Goal: Information Seeking & Learning: Learn about a topic

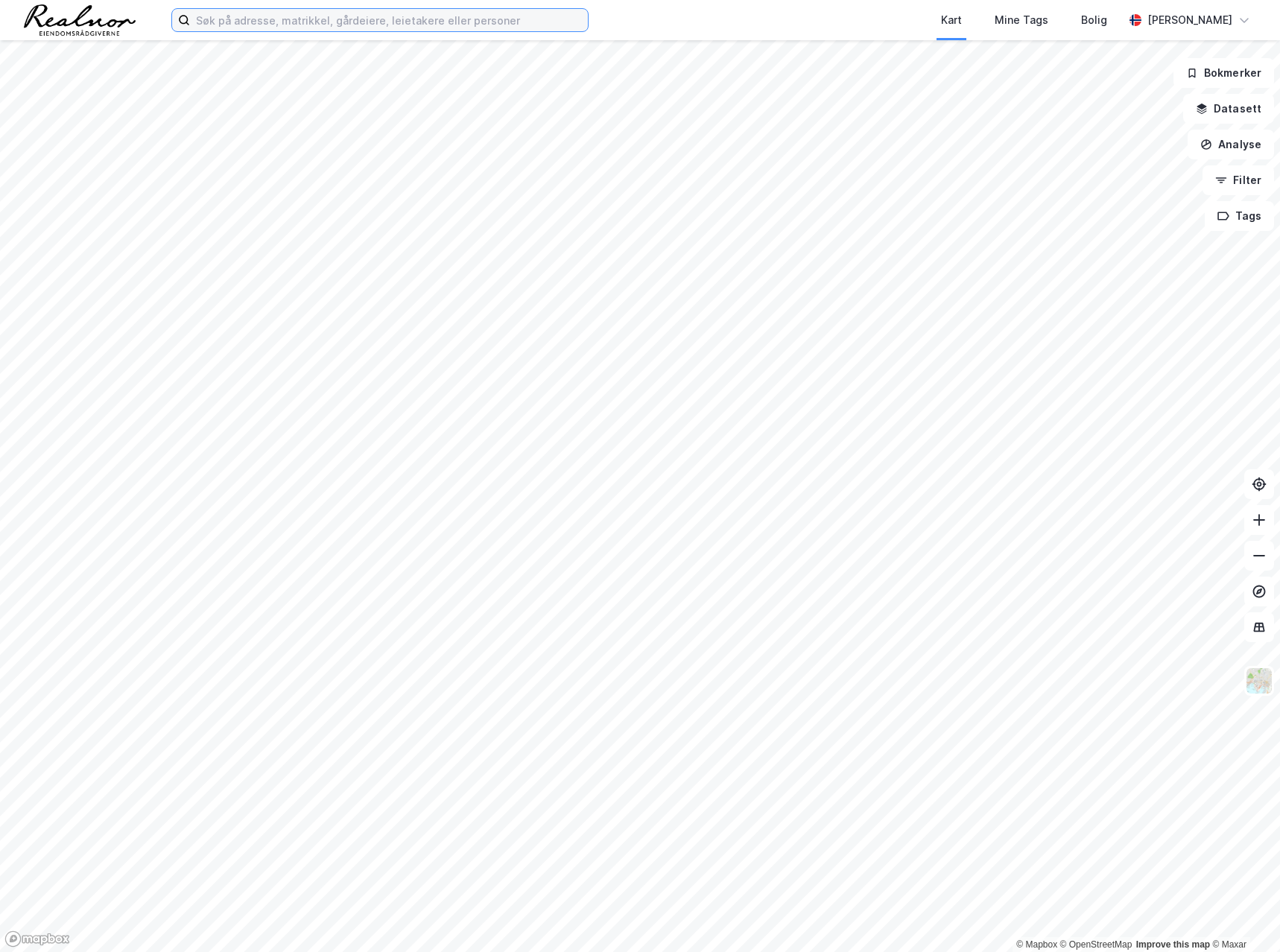
click at [264, 12] on input at bounding box center [388, 20] width 398 height 22
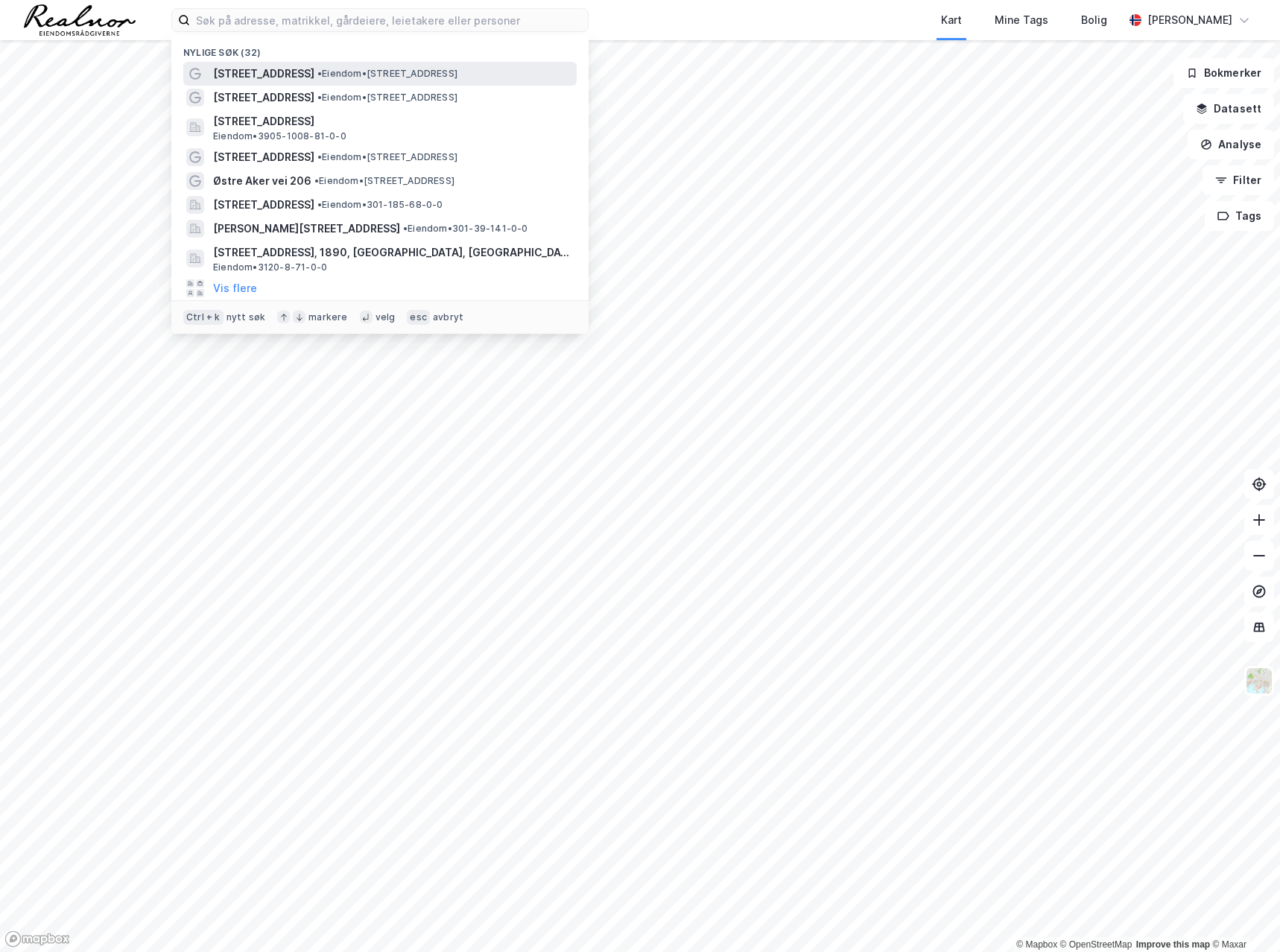
click at [262, 67] on span "[STREET_ADDRESS]" at bounding box center [264, 74] width 101 height 18
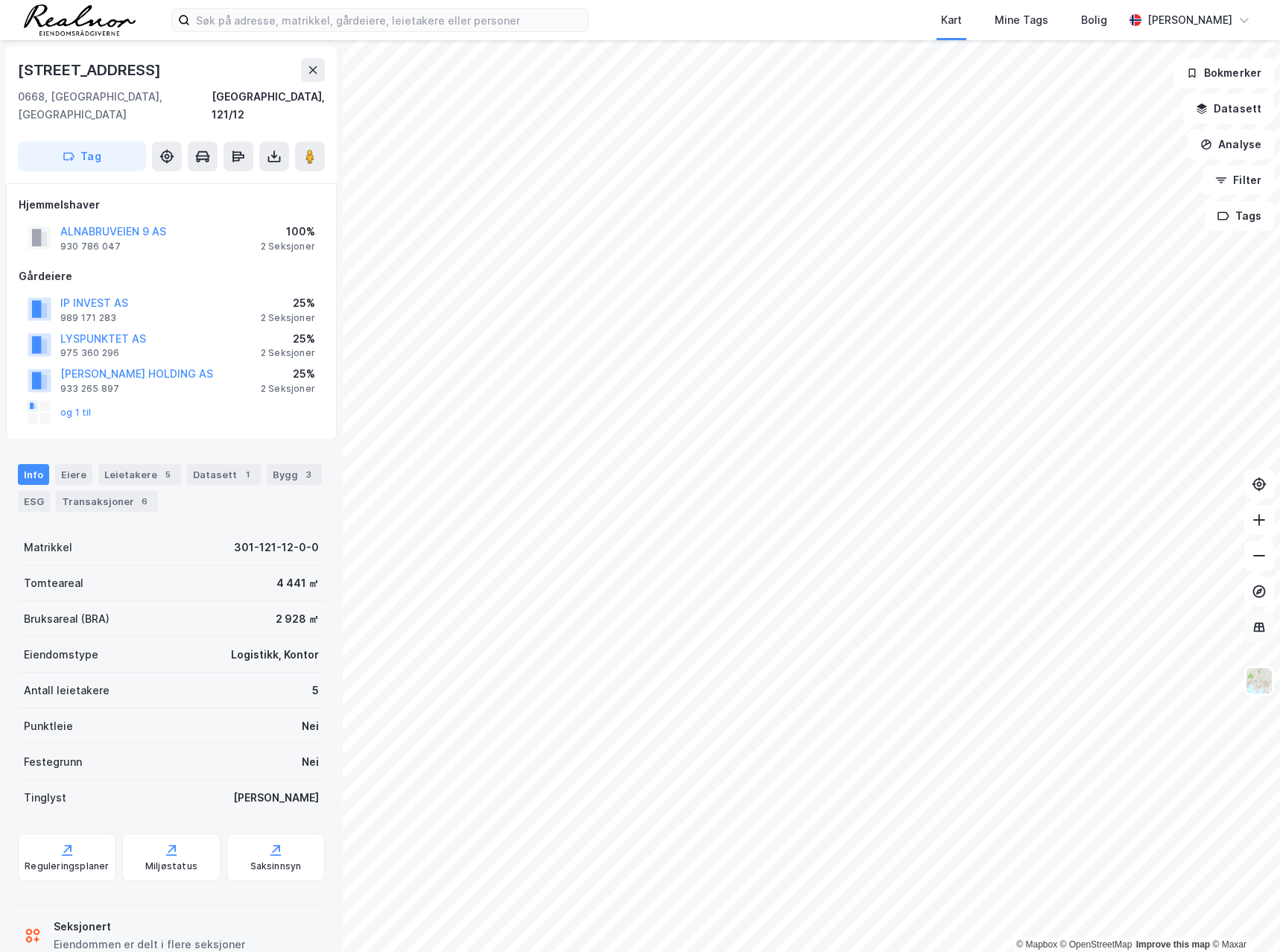
click at [1245, 632] on div "© Mapbox © OpenStreetMap Improve this map © Maxar [STREET_ADDRESS], 121/12 Tag …" at bounding box center [640, 496] width 1280 height 912
